Goal: Find specific page/section: Find specific page/section

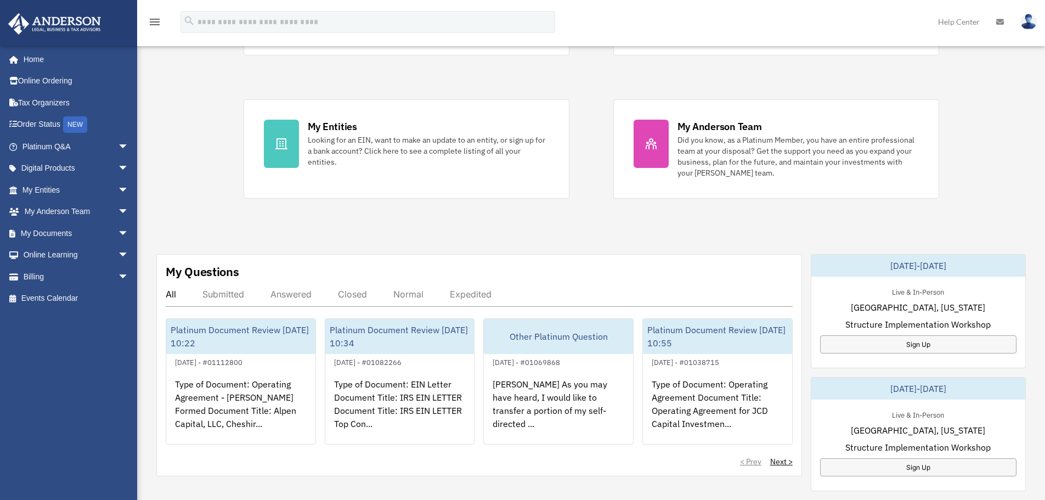
scroll to position [165, 0]
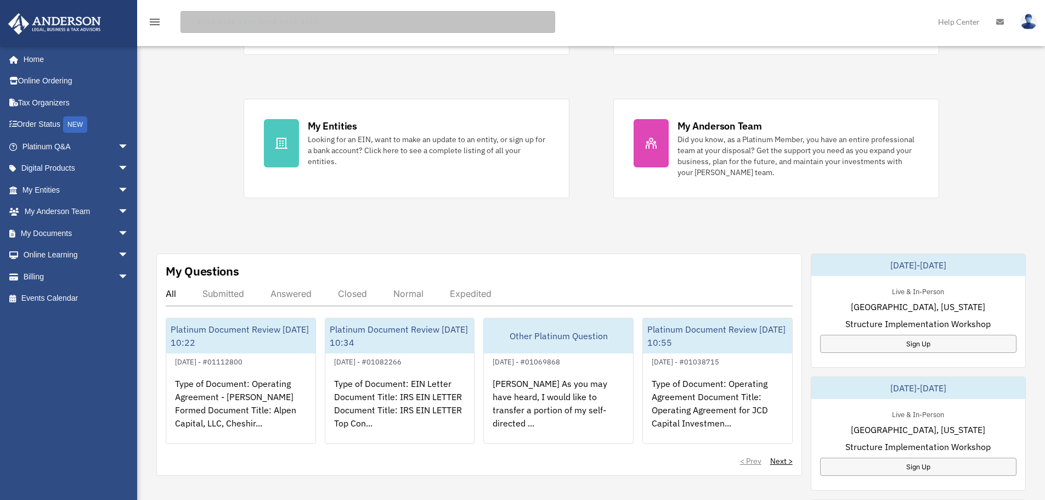
click at [269, 20] on input "search" at bounding box center [367, 22] width 375 height 22
type input "**********"
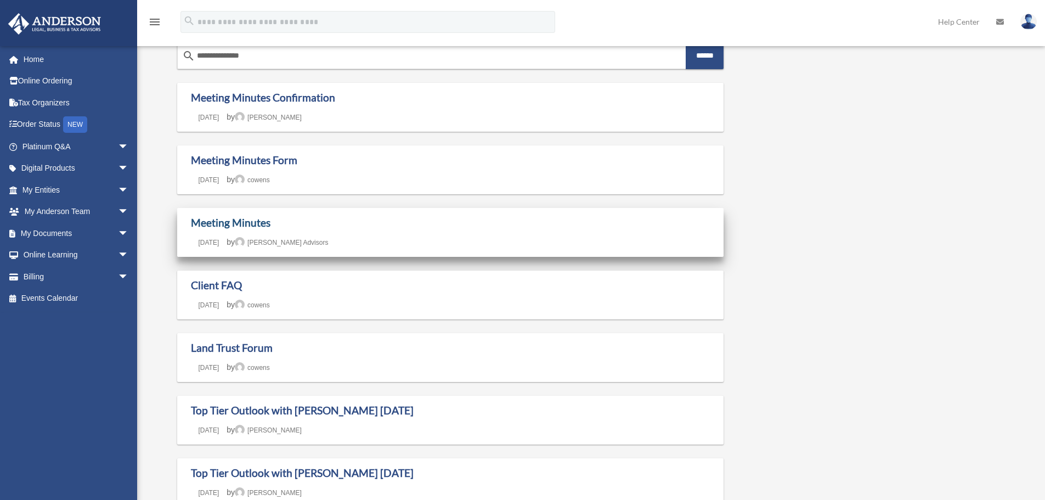
click at [219, 220] on link "Meeting Minutes" at bounding box center [231, 222] width 80 height 13
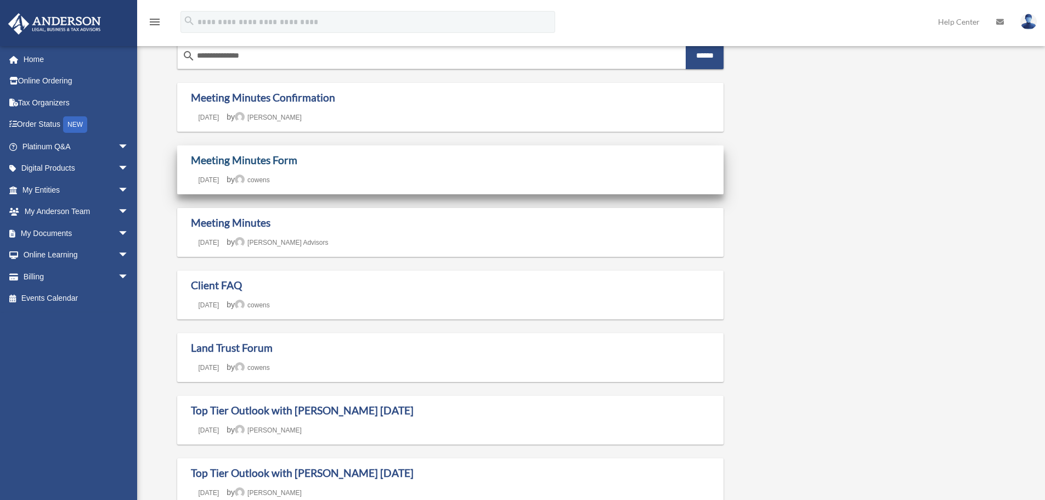
click at [233, 157] on link "Meeting Minutes Form" at bounding box center [244, 160] width 106 height 13
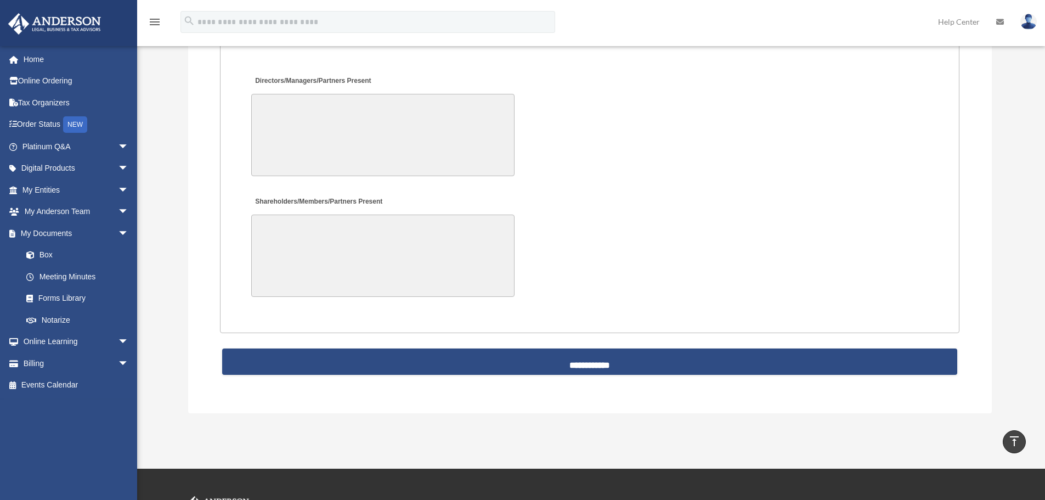
scroll to position [2193, 0]
